Goal: Find specific page/section

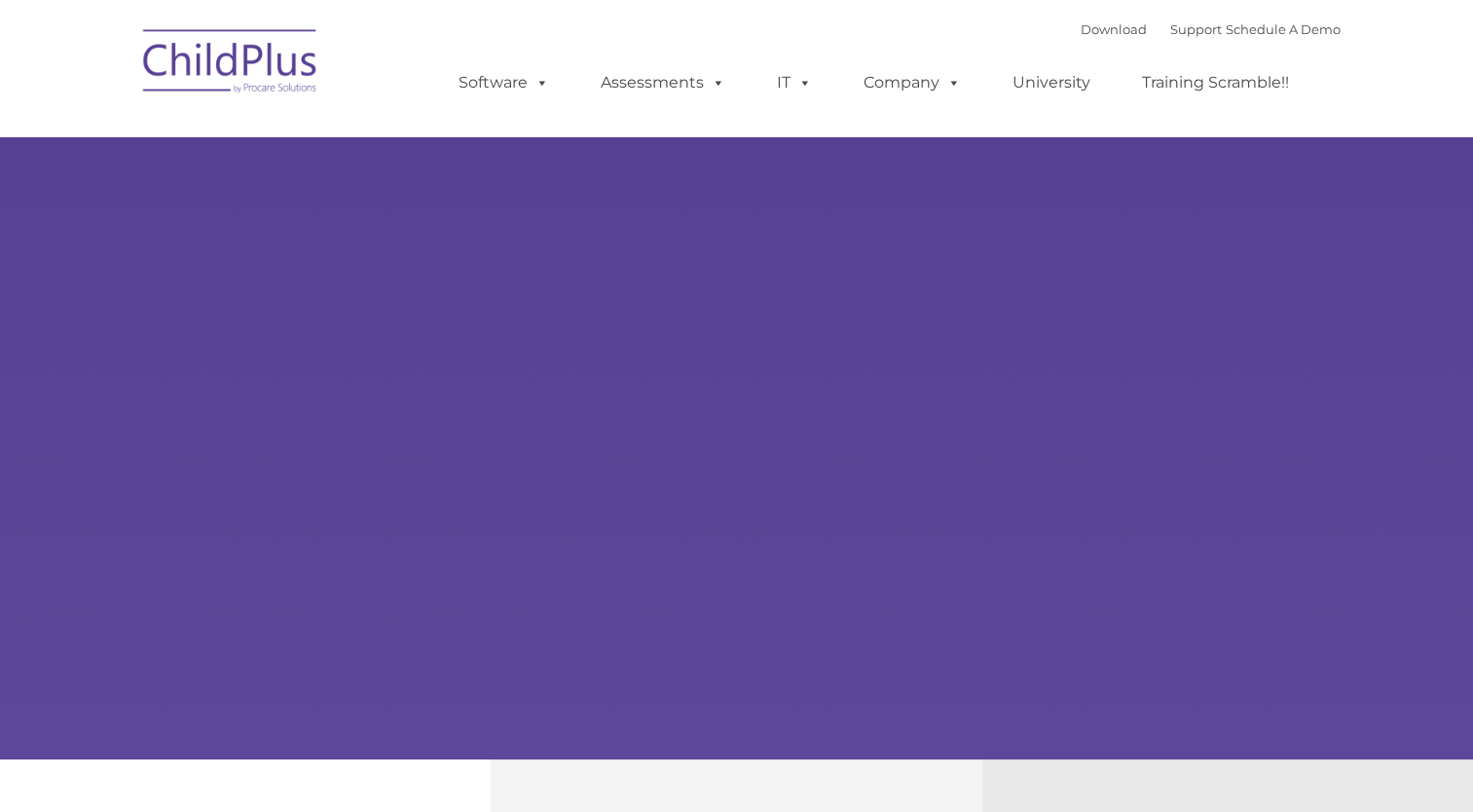
type input ""
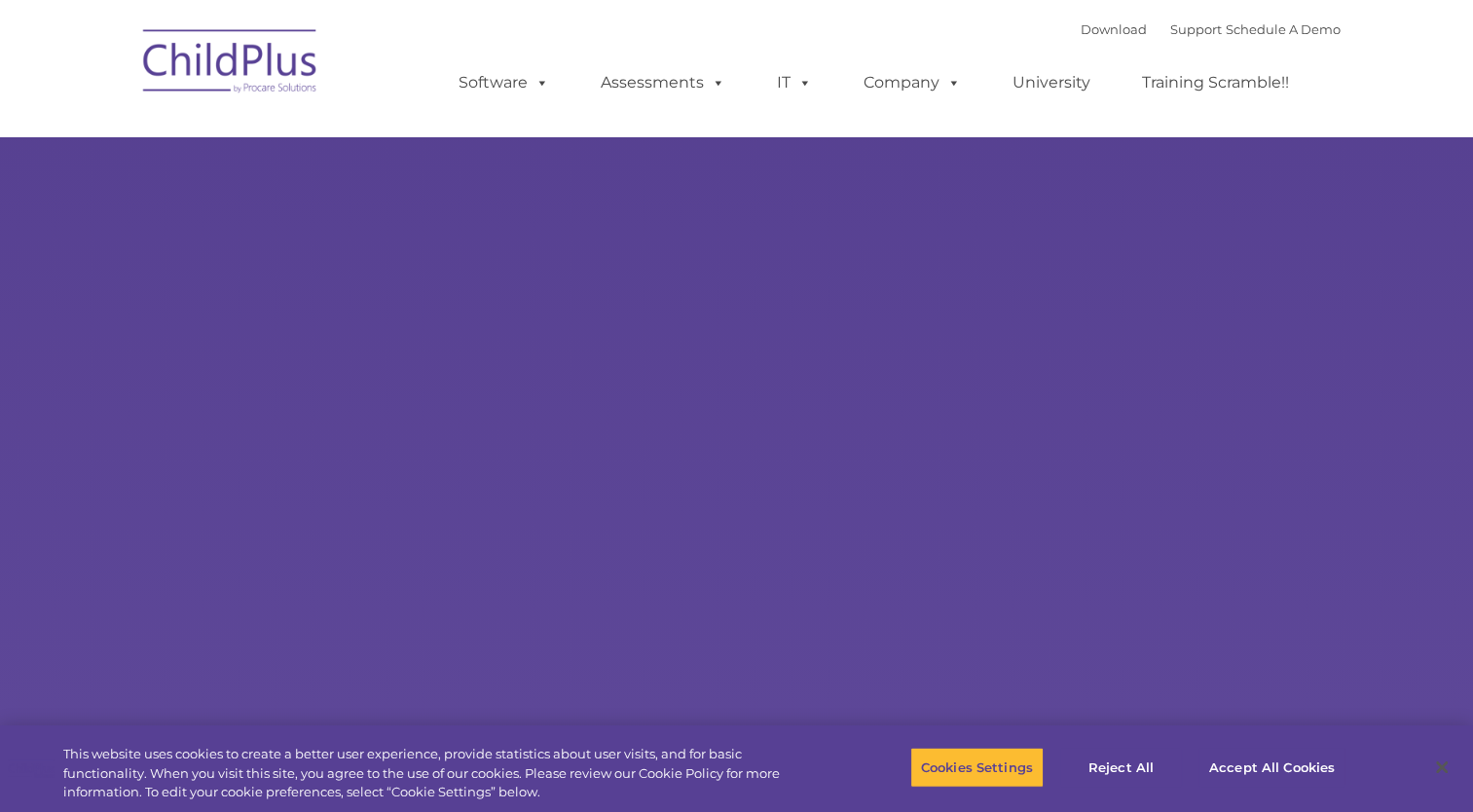
select select "MEDIUM"
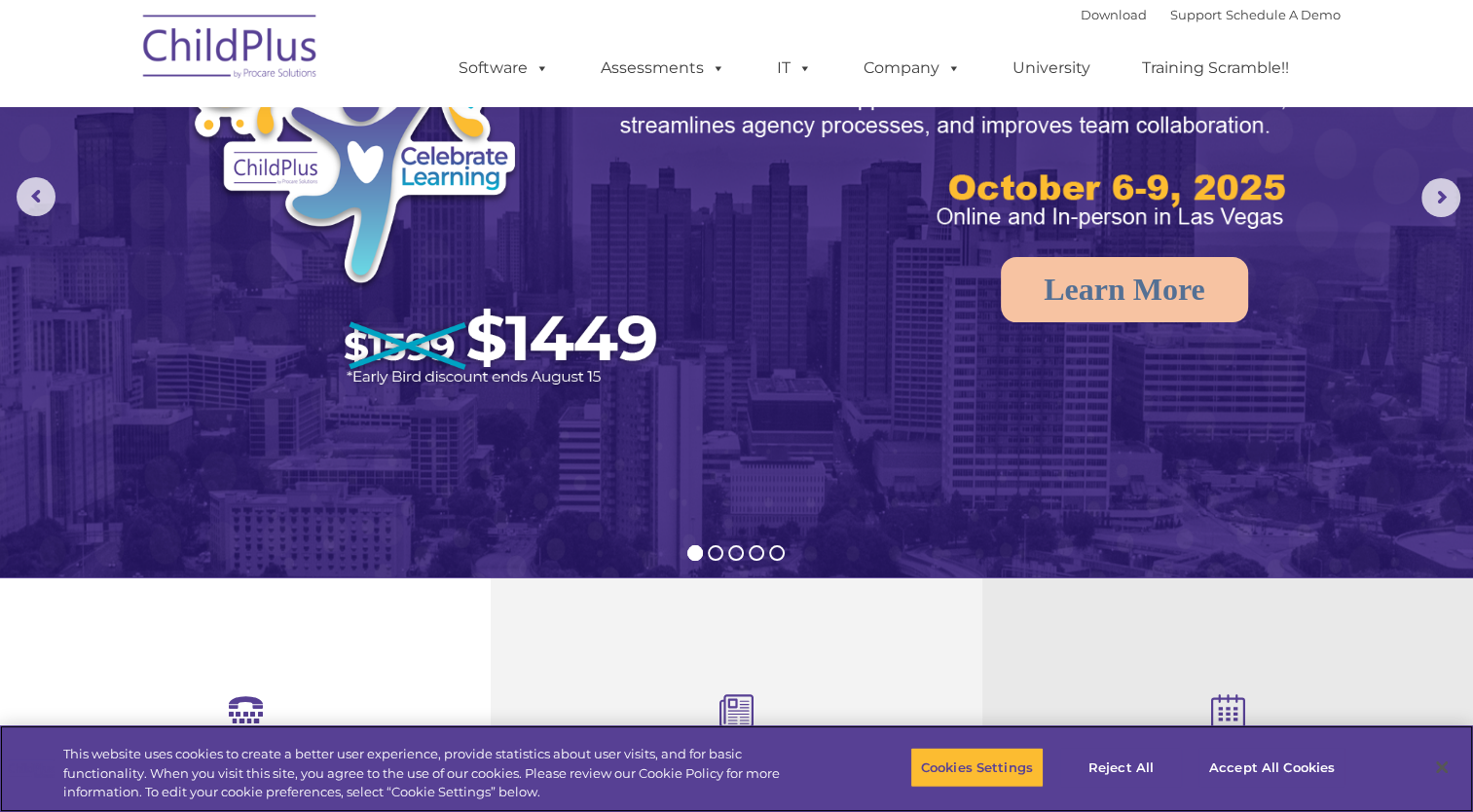
scroll to position [186, 0]
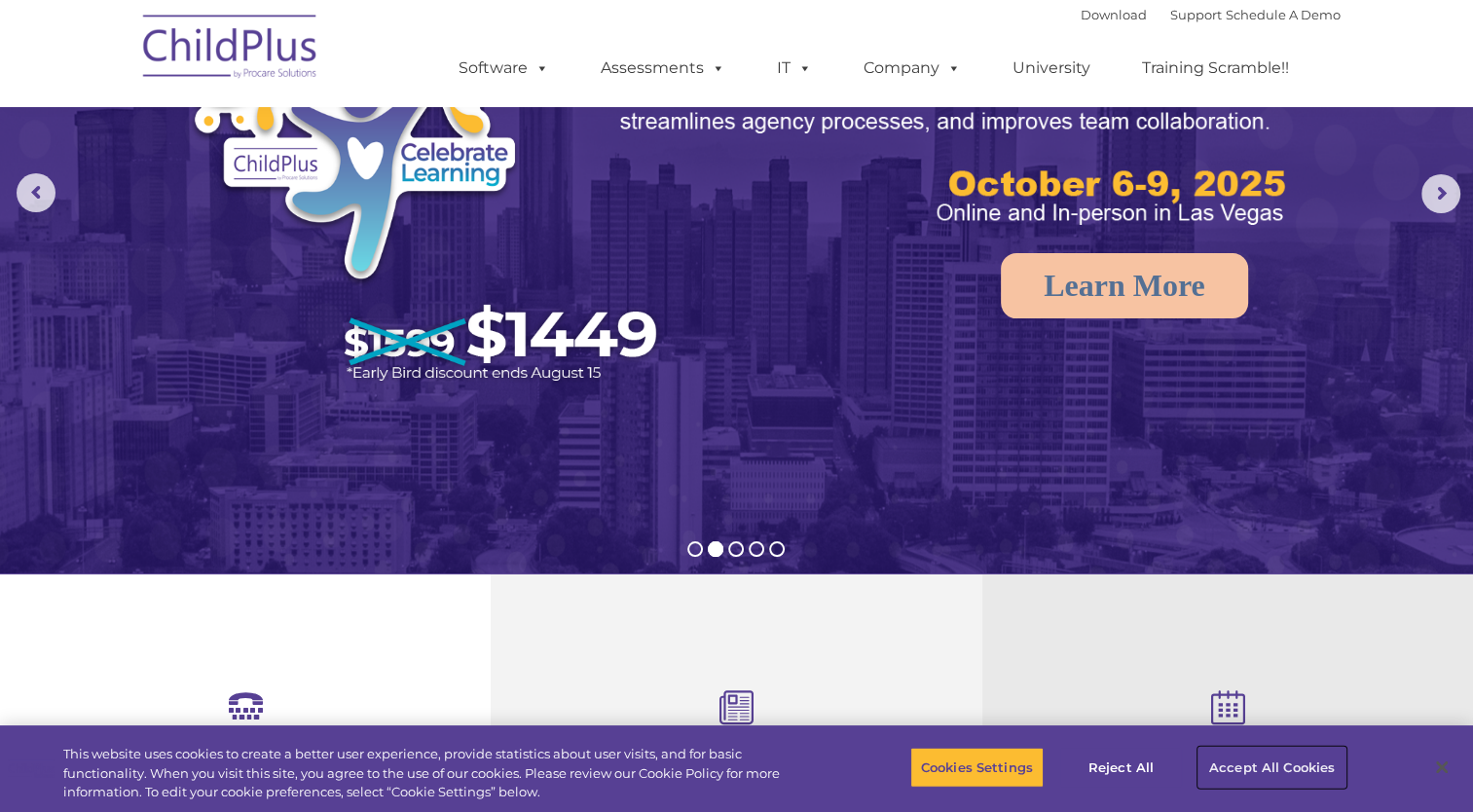
click at [1250, 769] on button "Accept All Cookies" at bounding box center [1271, 766] width 147 height 41
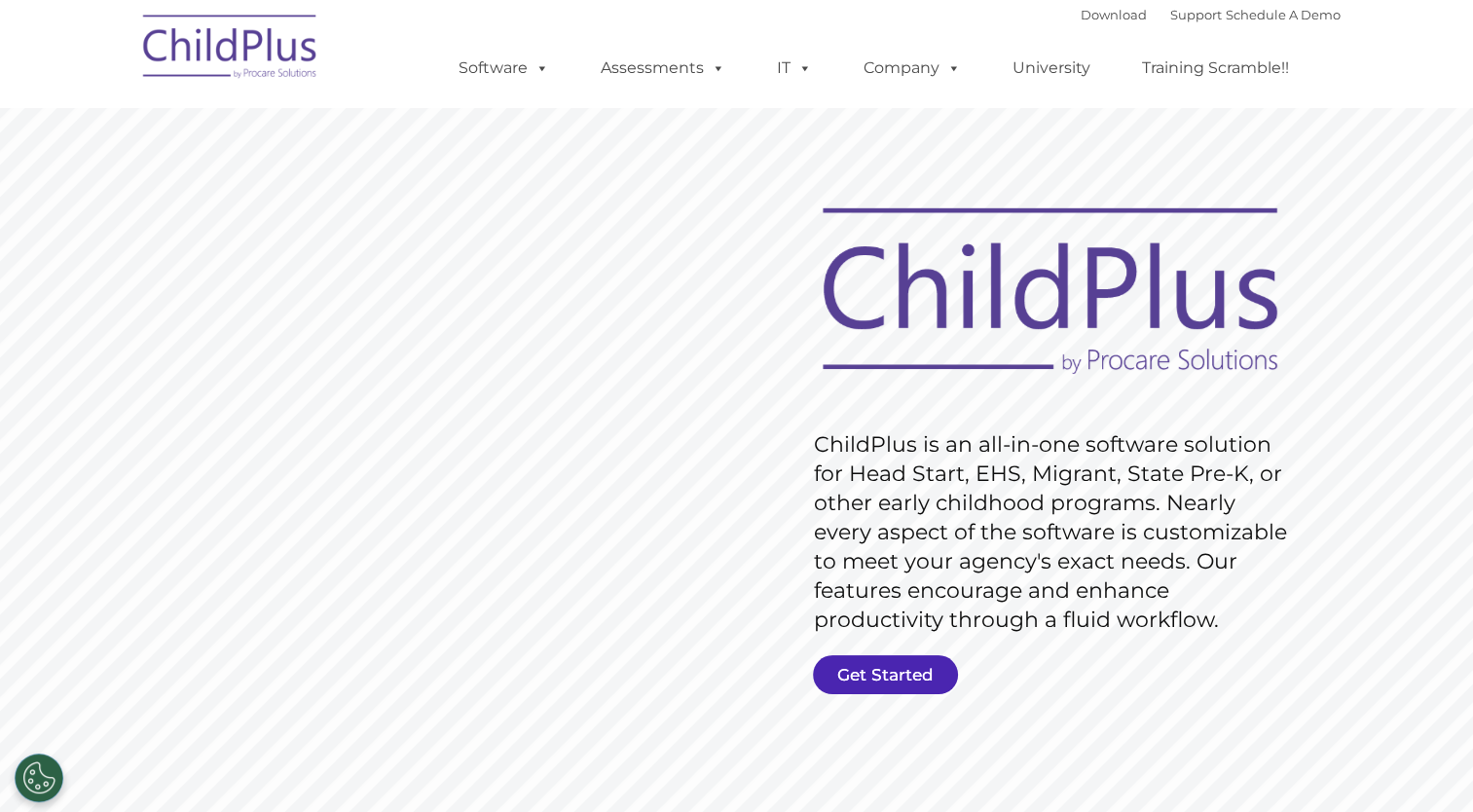
click at [860, 676] on link "Get Started" at bounding box center [885, 674] width 146 height 39
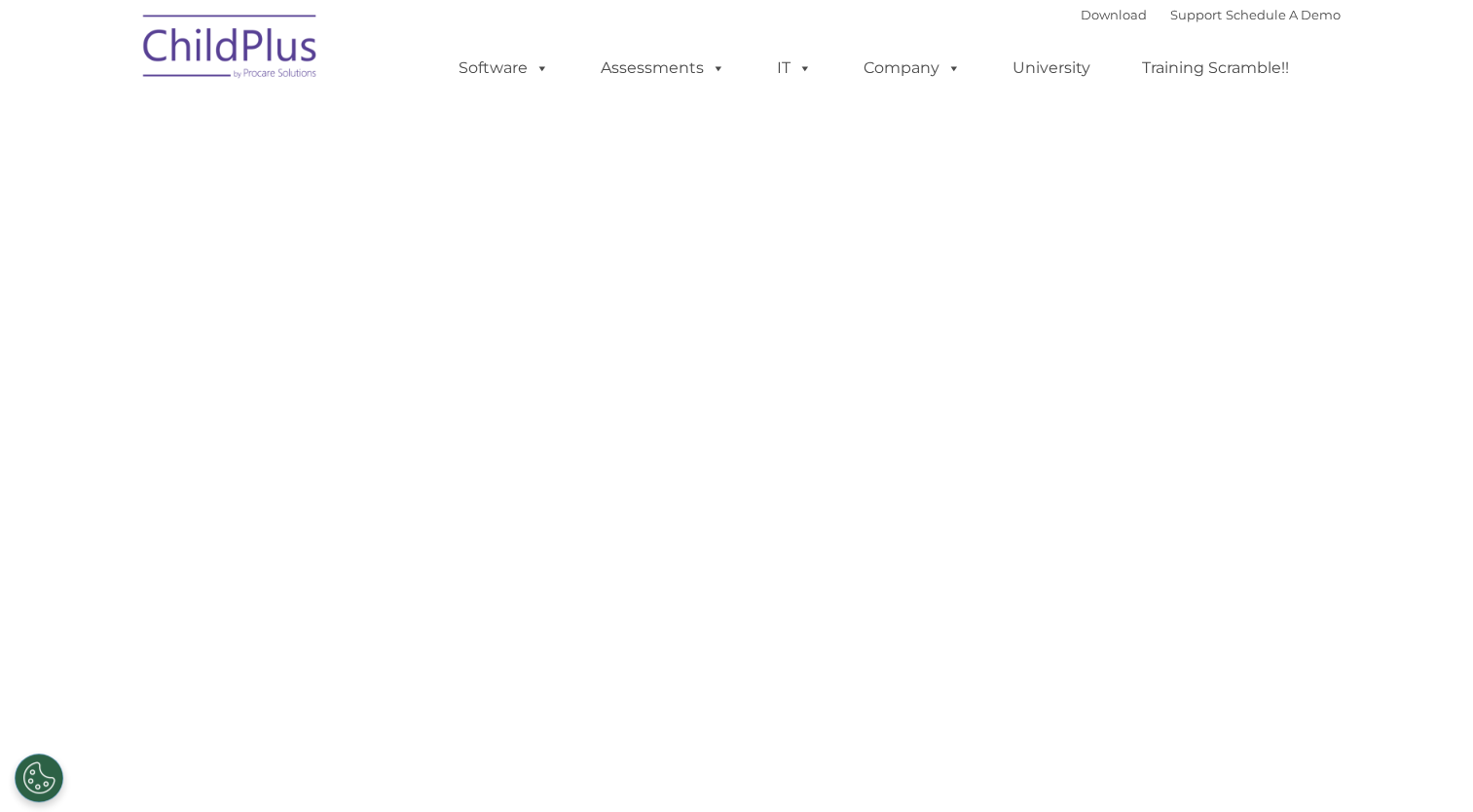
select select "MEDIUM"
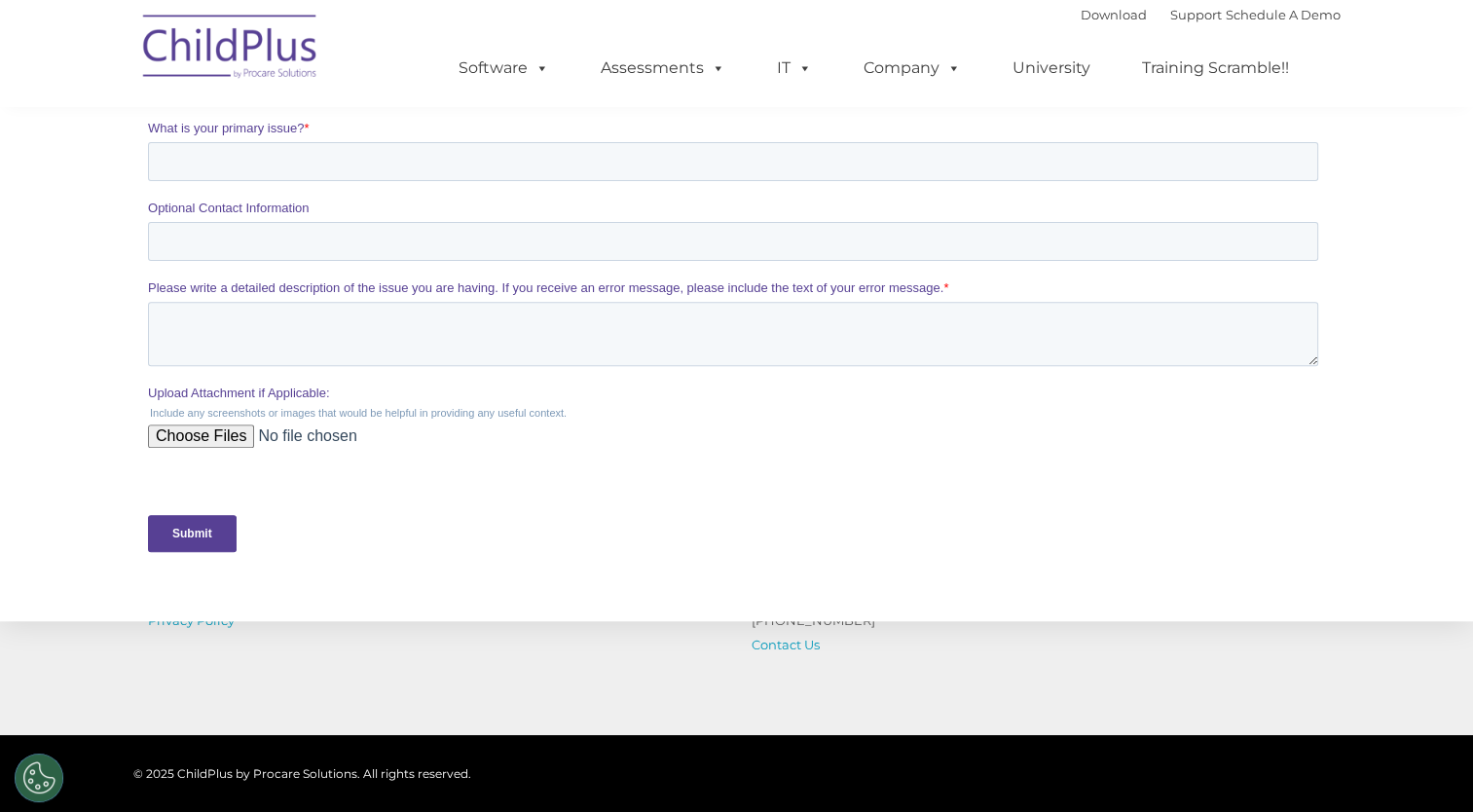
scroll to position [658, 0]
